Goal: Information Seeking & Learning: Learn about a topic

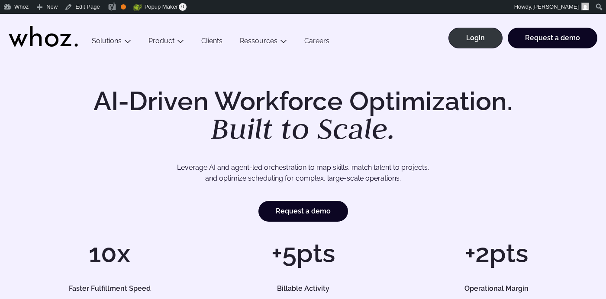
click at [213, 45] on link "Clients" at bounding box center [212, 43] width 39 height 12
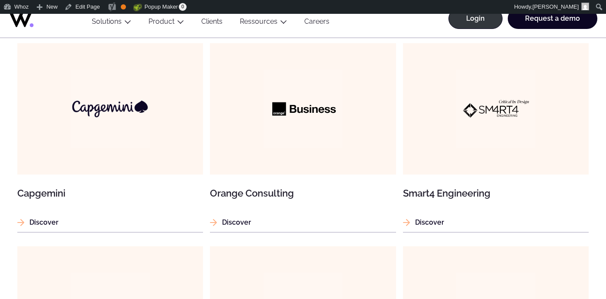
scroll to position [595, 0]
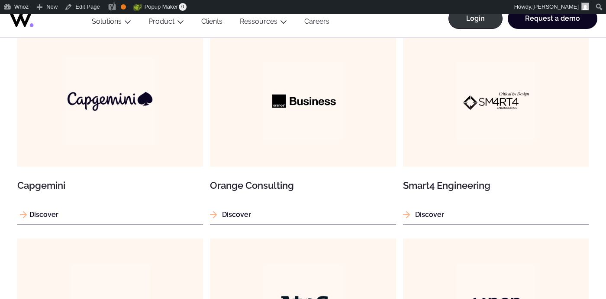
click at [135, 102] on img at bounding box center [110, 101] width 89 height 89
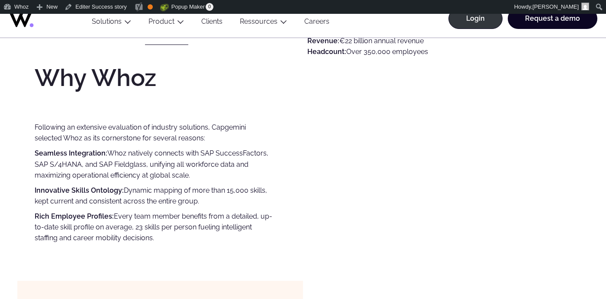
scroll to position [525, 0]
drag, startPoint x: 35, startPoint y: 127, endPoint x: 180, endPoint y: 234, distance: 180.8
click at [181, 235] on div "Capgemini challenge As a global organization with tens of thousands of highly s…" at bounding box center [167, 59] width 264 height 368
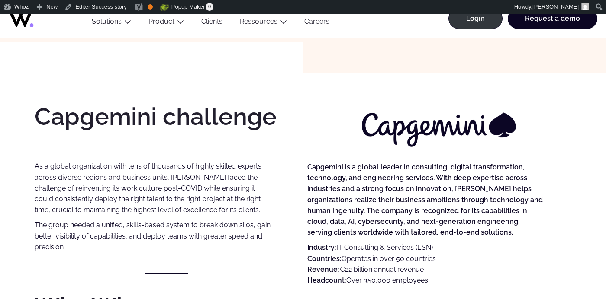
scroll to position [299, 0]
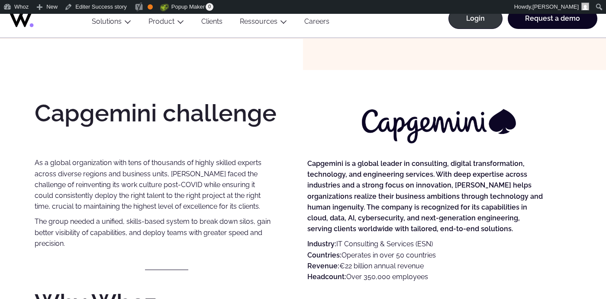
click at [214, 22] on link "Clients" at bounding box center [212, 23] width 39 height 12
